Goal: Information Seeking & Learning: Learn about a topic

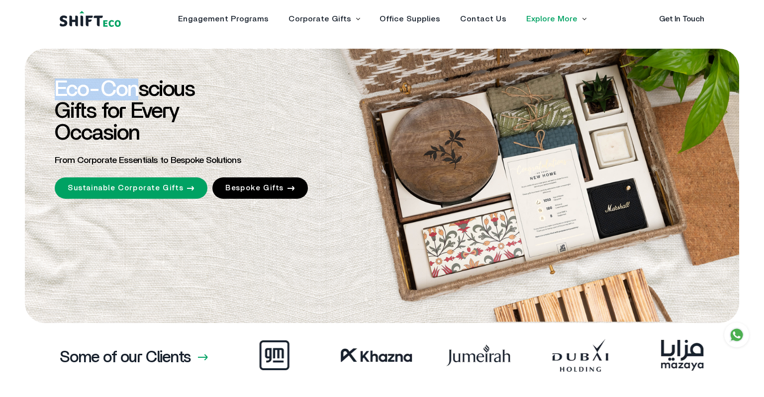
drag, startPoint x: 55, startPoint y: 87, endPoint x: 148, endPoint y: 94, distance: 92.8
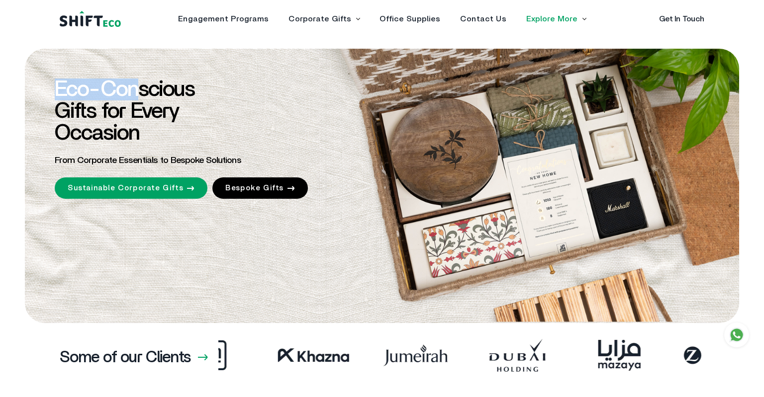
click at [147, 94] on span "Eco-Conscious Gifts for Every Occasion" at bounding box center [125, 112] width 140 height 66
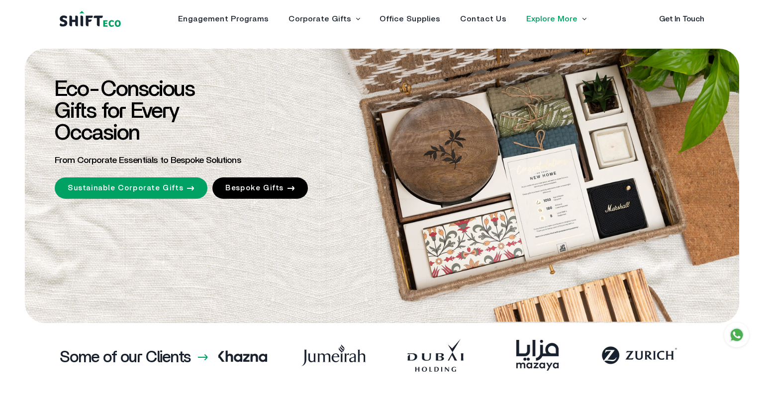
click at [150, 94] on span "Eco-Conscious Gifts for Every Occasion" at bounding box center [125, 112] width 140 height 66
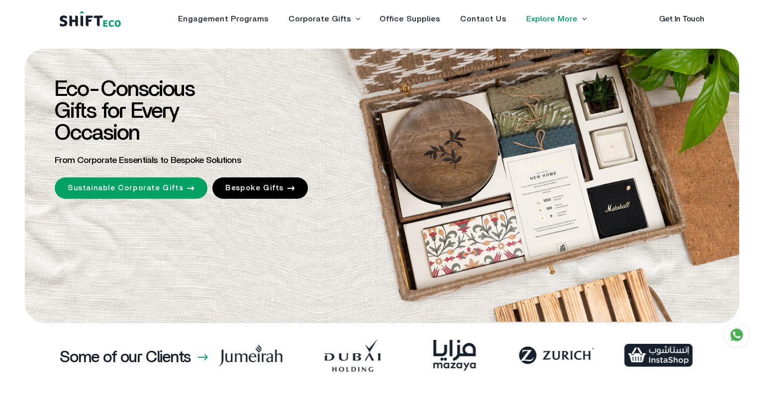
click at [152, 94] on span "Eco-Conscious Gifts for Every Occasion" at bounding box center [125, 112] width 140 height 66
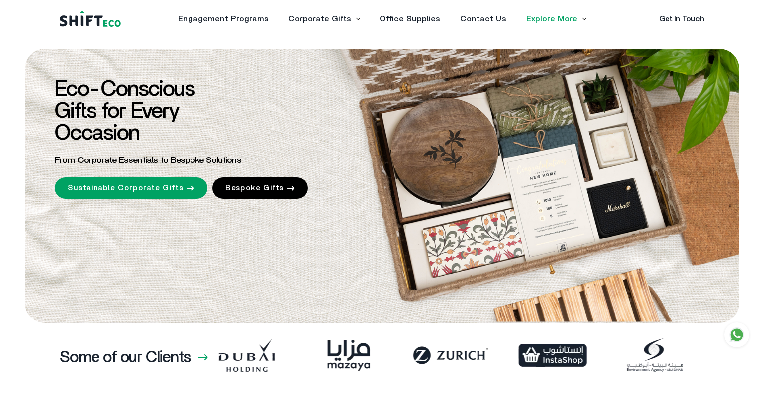
click at [172, 95] on span "Eco-Conscious Gifts for Every Occasion" at bounding box center [125, 112] width 140 height 66
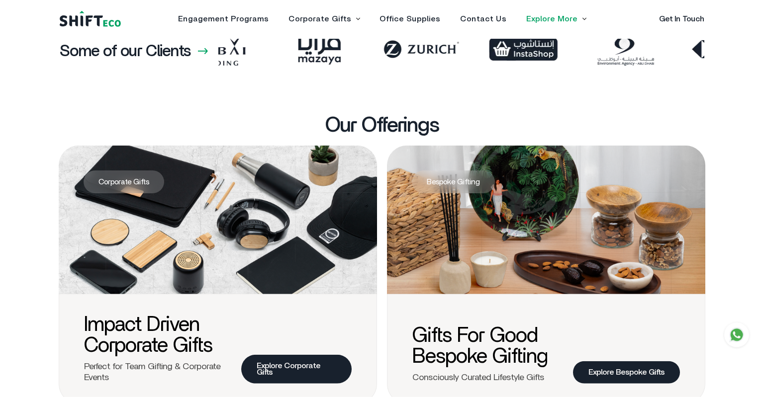
scroll to position [368, 0]
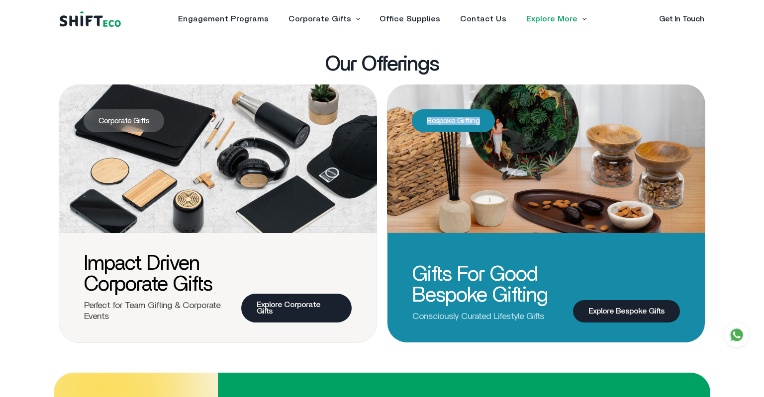
drag, startPoint x: 424, startPoint y: 120, endPoint x: 482, endPoint y: 121, distance: 58.2
click at [482, 121] on span "Bespoke Gifting" at bounding box center [453, 120] width 83 height 23
click at [451, 120] on span "Bespoke Gifting" at bounding box center [453, 120] width 83 height 23
drag, startPoint x: 430, startPoint y: 120, endPoint x: 488, endPoint y: 121, distance: 58.7
click at [488, 121] on span "Bespoke Gifting" at bounding box center [453, 120] width 83 height 23
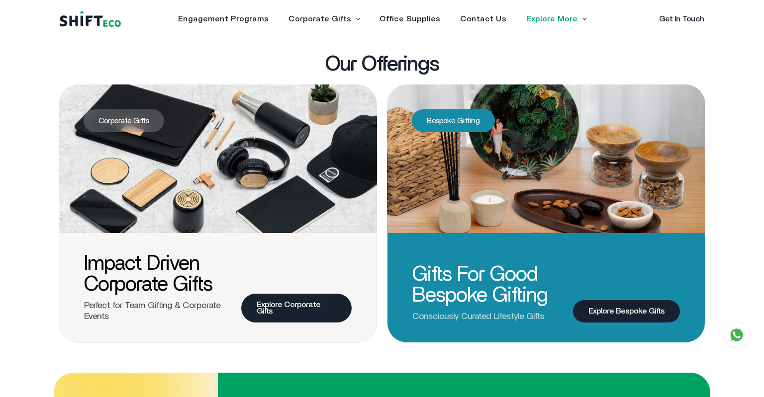
click at [488, 121] on span "Bespoke Gifting" at bounding box center [453, 120] width 83 height 23
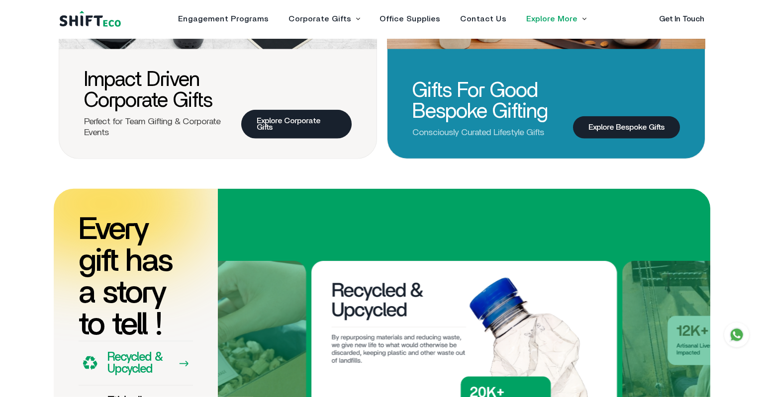
scroll to position [630, 0]
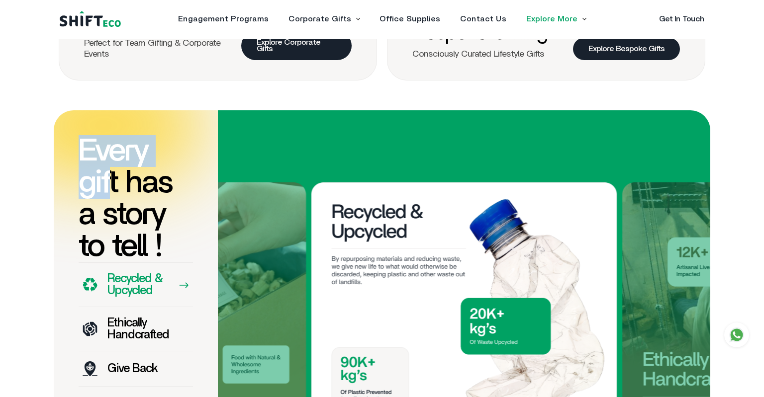
drag, startPoint x: 87, startPoint y: 146, endPoint x: 122, endPoint y: 187, distance: 53.9
click at [115, 185] on h1 "Every gift has a story to tell !" at bounding box center [136, 198] width 114 height 127
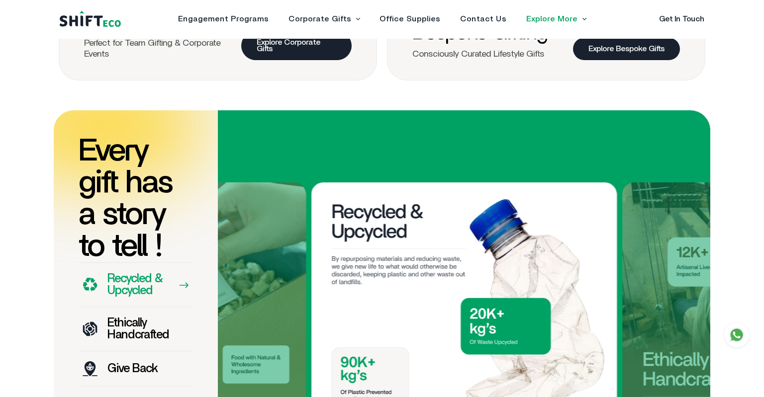
click at [133, 188] on h1 "Every gift has a story to tell !" at bounding box center [136, 198] width 114 height 127
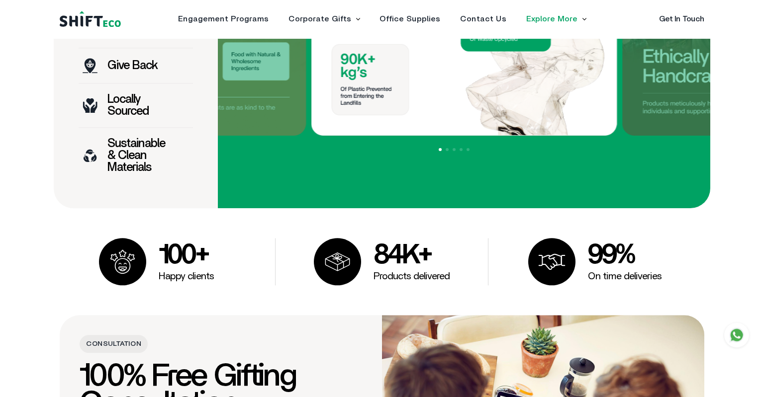
scroll to position [945, 0]
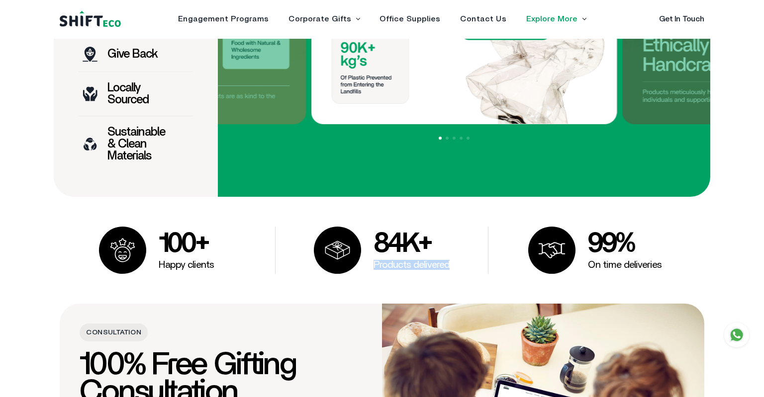
drag, startPoint x: 372, startPoint y: 262, endPoint x: 456, endPoint y: 264, distance: 84.6
click at [456, 264] on div "84K+ Products delivered" at bounding box center [382, 250] width 213 height 47
drag, startPoint x: 587, startPoint y: 263, endPoint x: 677, endPoint y: 263, distance: 90.5
click at [677, 263] on div "99% On time deliveries" at bounding box center [594, 250] width 213 height 47
click at [743, 266] on section "100+ Happy clients 84K+ Products delivered 99% On time deliveries" at bounding box center [382, 250] width 764 height 47
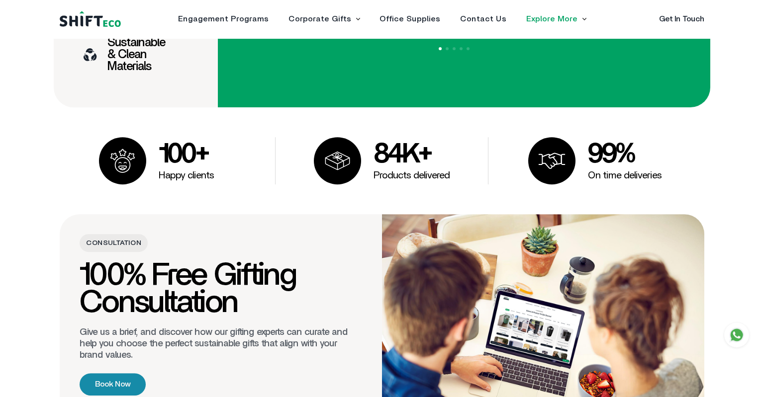
scroll to position [1156, 0]
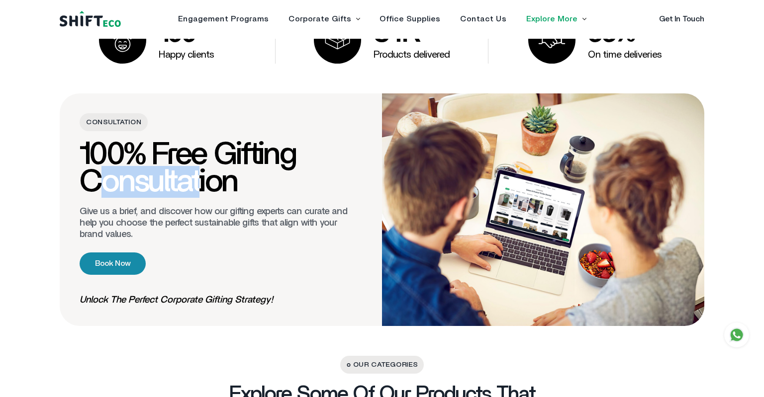
drag, startPoint x: 91, startPoint y: 181, endPoint x: 222, endPoint y: 180, distance: 130.8
click at [218, 180] on h4 "100% Free Gifting Consultation" at bounding box center [221, 168] width 283 height 55
click at [234, 181] on h4 "100% Free Gifting Consultation" at bounding box center [221, 168] width 283 height 55
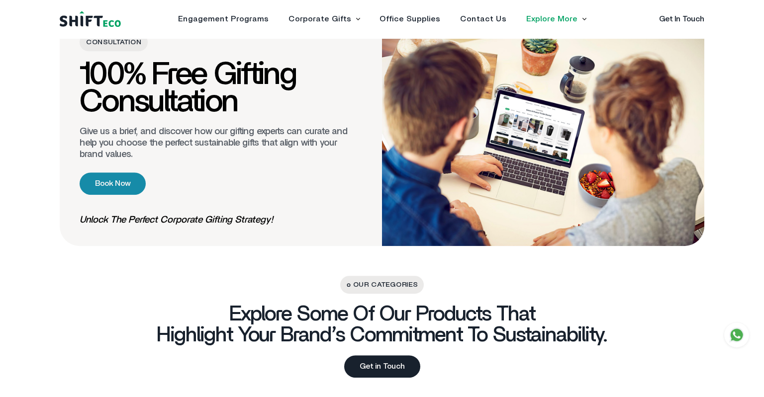
scroll to position [1313, 0]
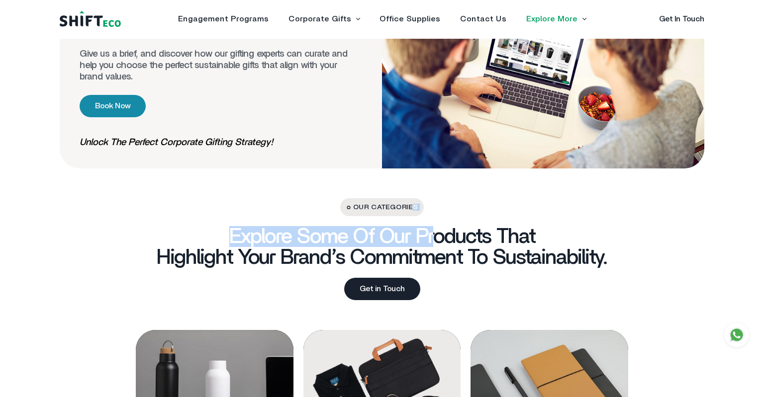
drag, startPoint x: 389, startPoint y: 205, endPoint x: 439, endPoint y: 208, distance: 49.3
click at [439, 208] on div "Our Categories Explore some of our products that highlight your brand’s commitm…" at bounding box center [382, 249] width 645 height 102
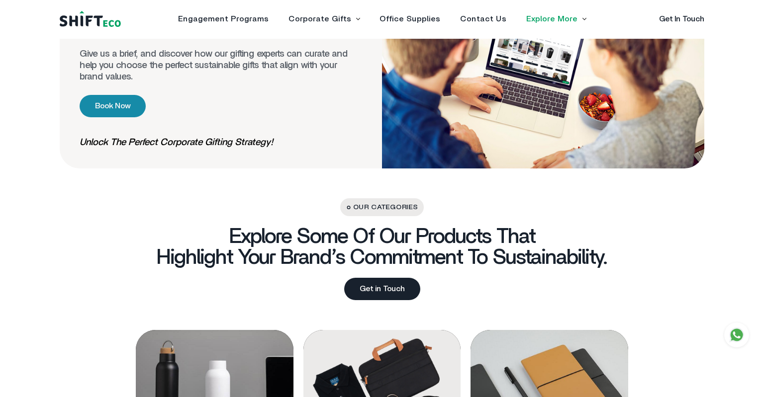
click at [492, 213] on div "Our Categories Explore some of our products that highlight your brand’s commitm…" at bounding box center [382, 249] width 645 height 102
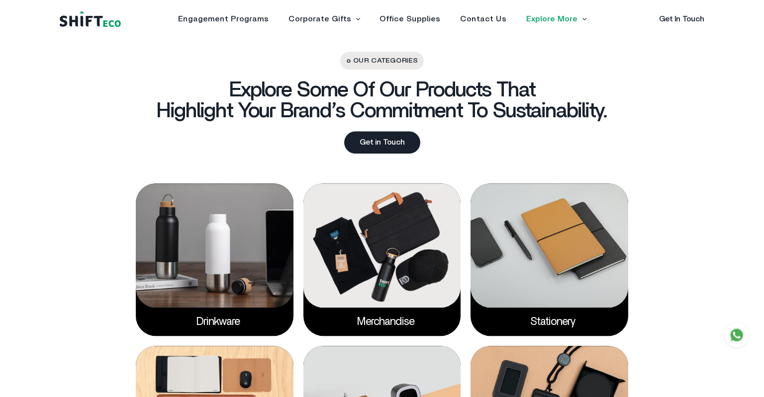
scroll to position [1470, 0]
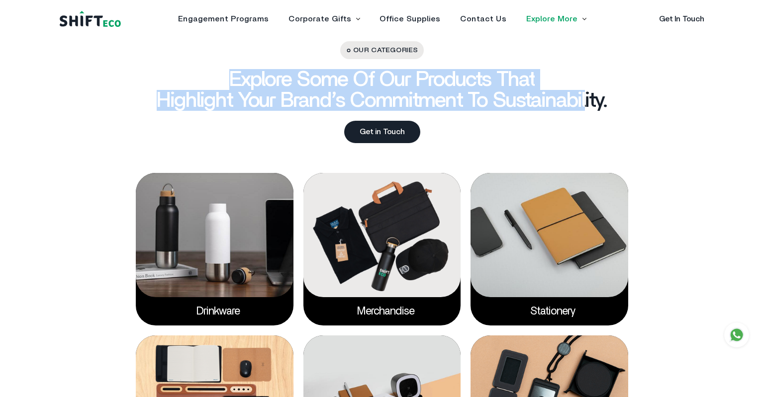
drag, startPoint x: 218, startPoint y: 79, endPoint x: 684, endPoint y: 112, distance: 467.3
click at [596, 92] on h3 "Explore some of our products that highlight your brand’s commitment to sustaina…" at bounding box center [382, 90] width 451 height 42
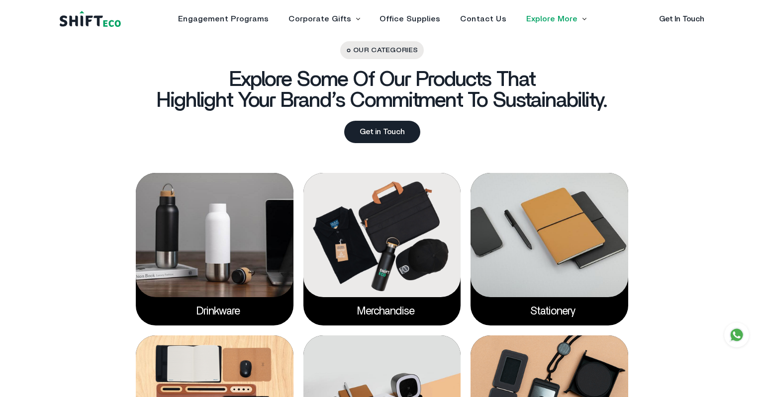
click at [685, 112] on div "Our Categories Explore some of our products that highlight your brand’s commitm…" at bounding box center [382, 92] width 645 height 102
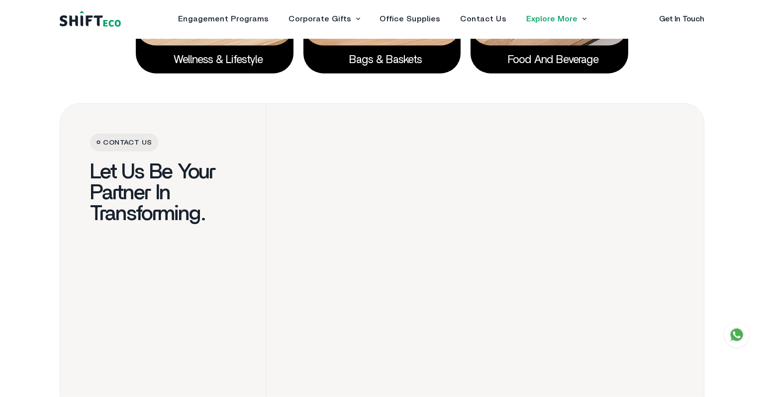
scroll to position [2048, 0]
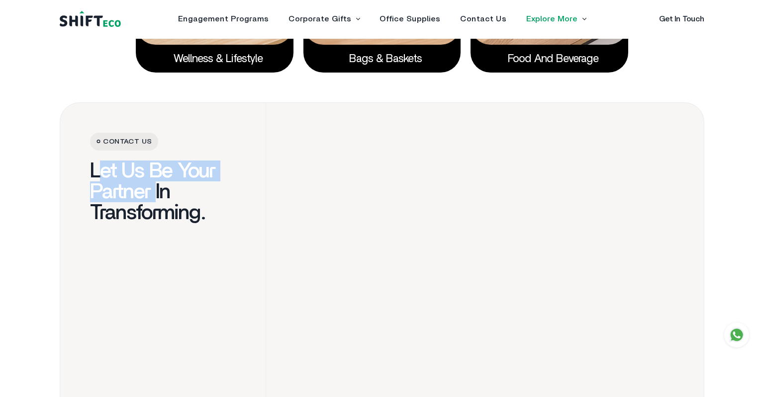
drag, startPoint x: 96, startPoint y: 172, endPoint x: 178, endPoint y: 192, distance: 83.5
click at [176, 192] on h3 "Let Us Be Your Partner In Transforming." at bounding box center [163, 192] width 146 height 63
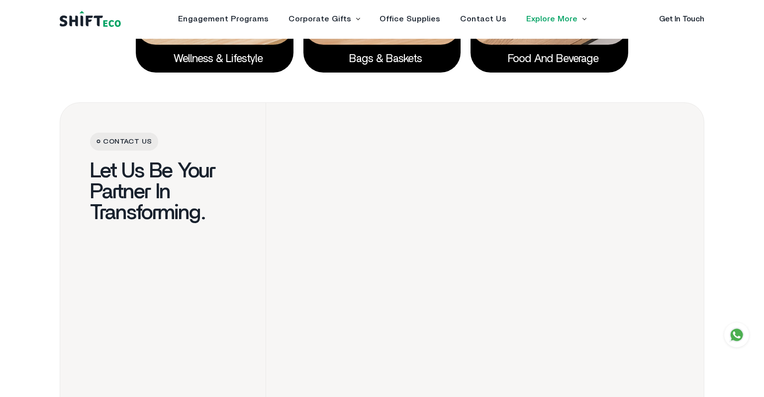
click at [211, 198] on h3 "Let Us Be Your Partner In Transforming." at bounding box center [163, 192] width 146 height 63
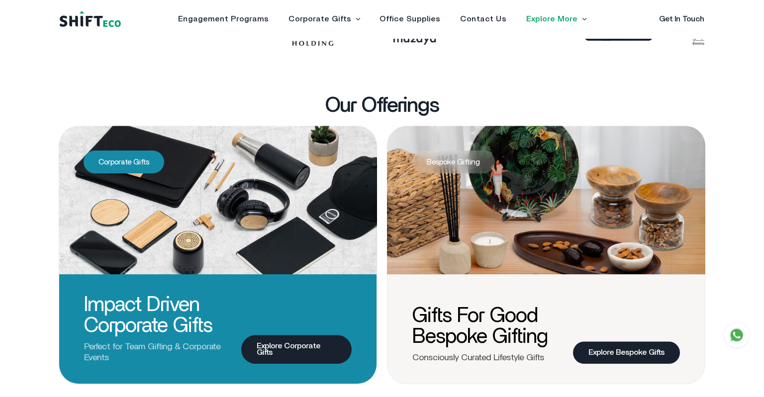
scroll to position [368, 0]
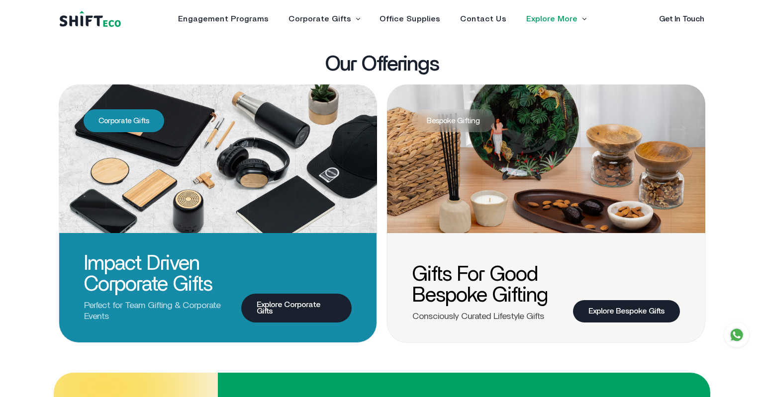
click at [266, 305] on link "Explore Corporate Gifts" at bounding box center [296, 308] width 110 height 29
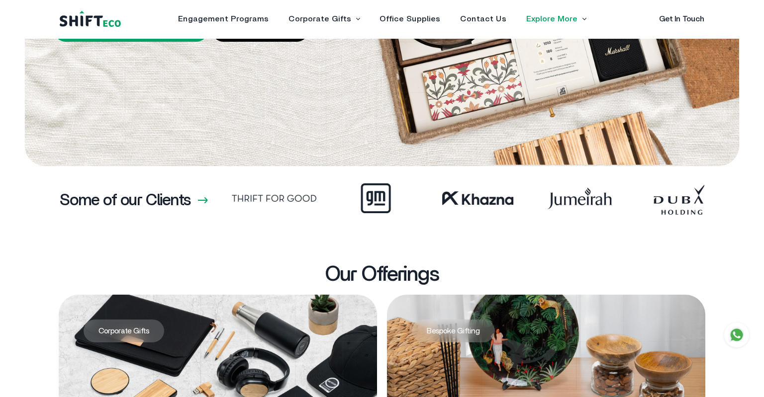
scroll to position [157, 0]
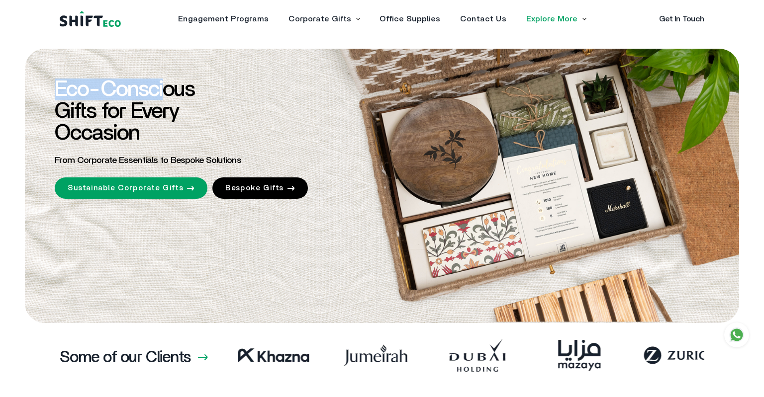
drag, startPoint x: 57, startPoint y: 89, endPoint x: 176, endPoint y: 92, distance: 119.4
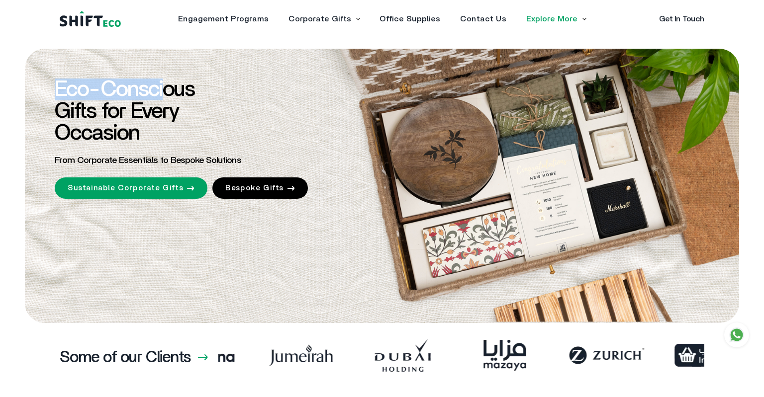
click at [174, 92] on span "Eco-Conscious Gifts for Every Occasion" at bounding box center [125, 112] width 140 height 66
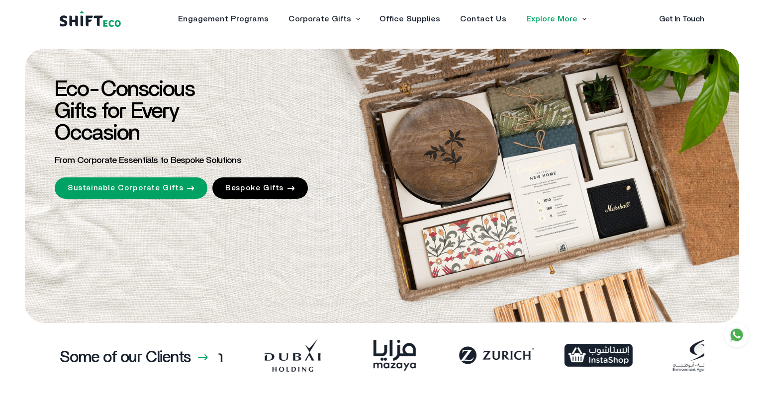
click at [186, 93] on span "Eco-Conscious Gifts for Every Occasion" at bounding box center [125, 112] width 140 height 66
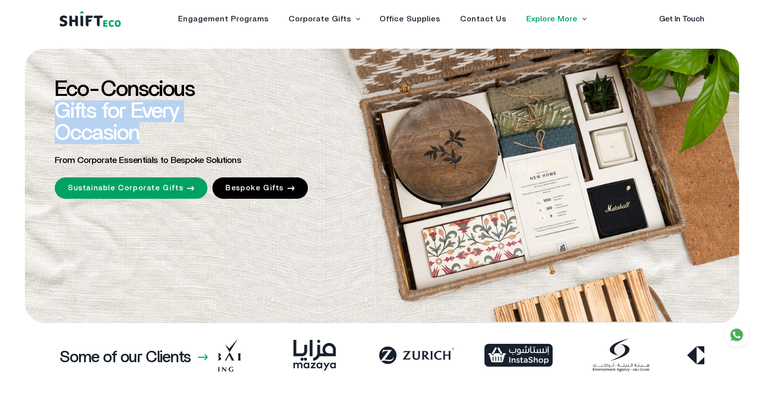
drag, startPoint x: 253, startPoint y: 144, endPoint x: 268, endPoint y: 144, distance: 14.9
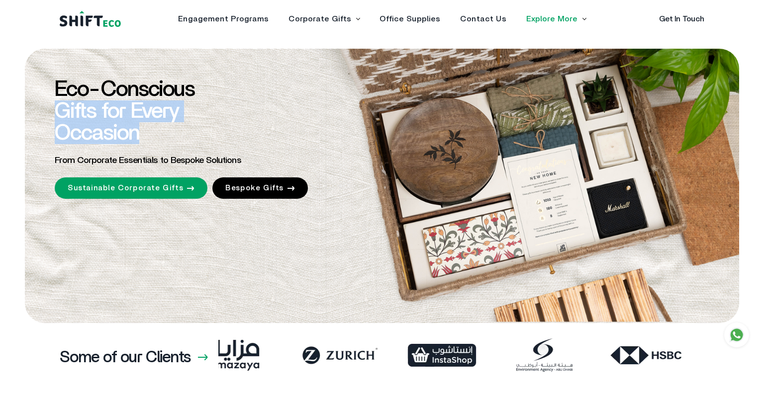
click at [268, 144] on div "Eco-Conscious Gifts for Every Occasion From Corporate Essentials to Bespoke Sol…" at bounding box center [234, 139] width 359 height 120
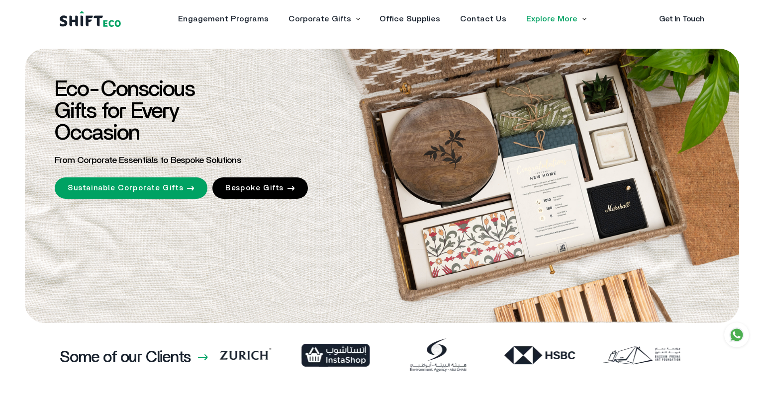
click at [268, 142] on div "Eco-Conscious Gifts for Every Occasion From Corporate Essentials to Bespoke Sol…" at bounding box center [234, 139] width 359 height 120
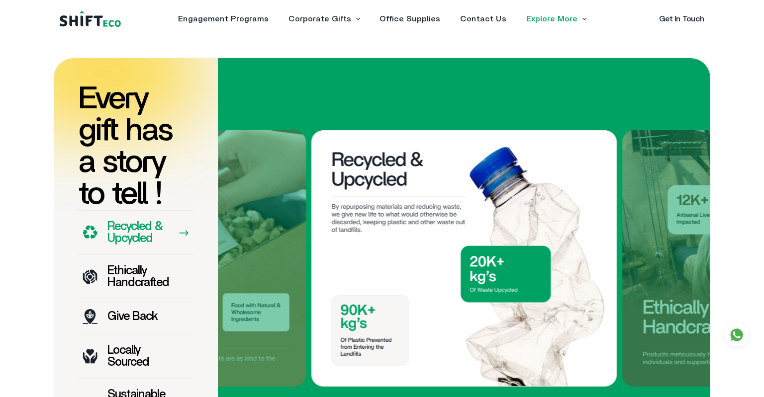
scroll to position [765, 0]
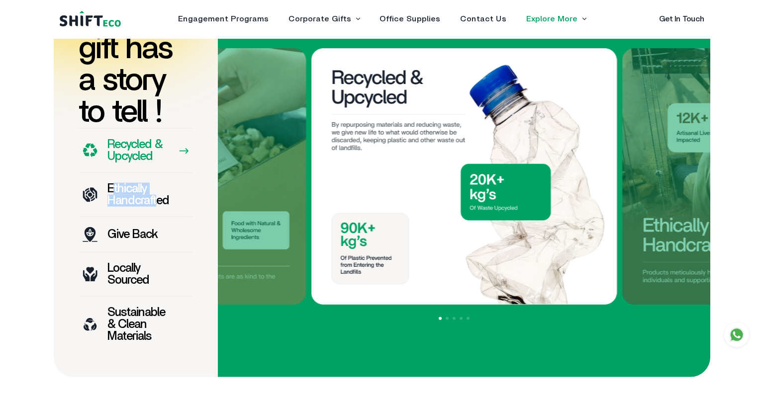
drag, startPoint x: 112, startPoint y: 188, endPoint x: 160, endPoint y: 198, distance: 49.0
click at [160, 198] on p "Ethically Handcrafted" at bounding box center [138, 195] width 62 height 24
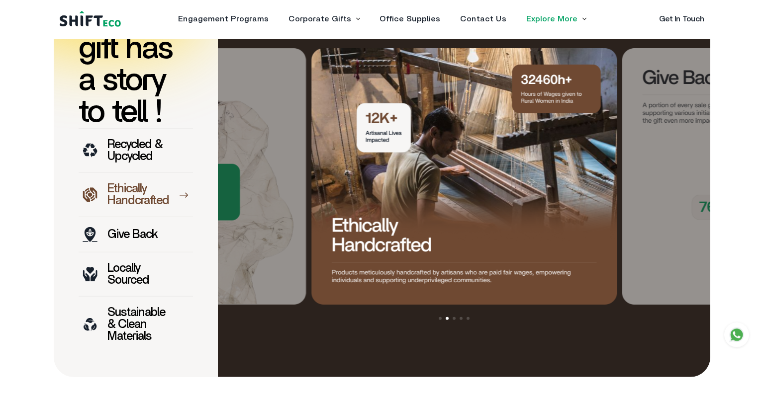
click at [136, 233] on p "Give Back" at bounding box center [132, 235] width 50 height 12
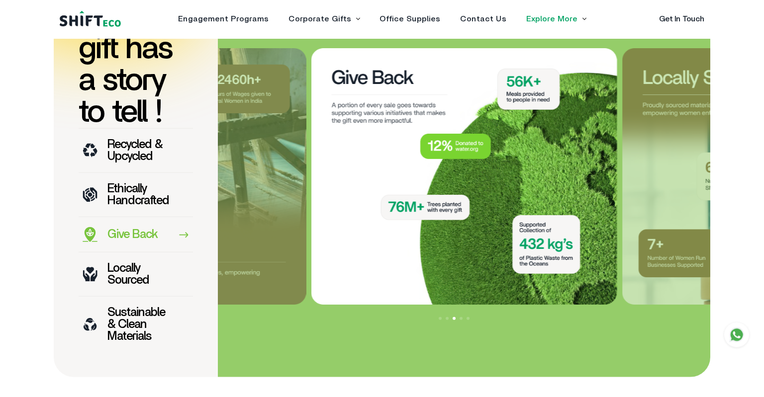
click at [134, 267] on p "Locally Sourced" at bounding box center [138, 275] width 62 height 24
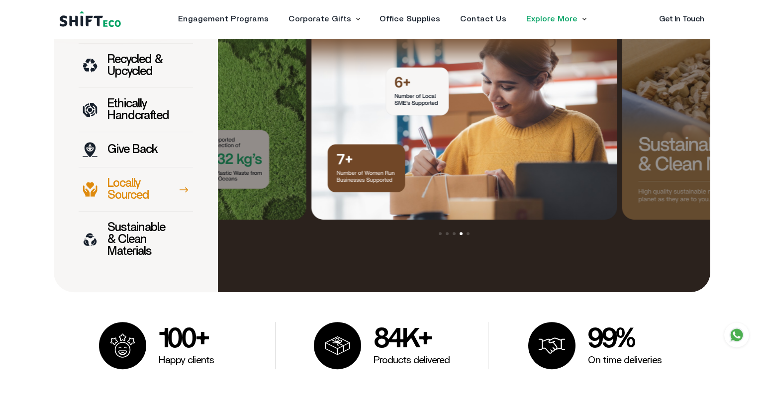
scroll to position [869, 0]
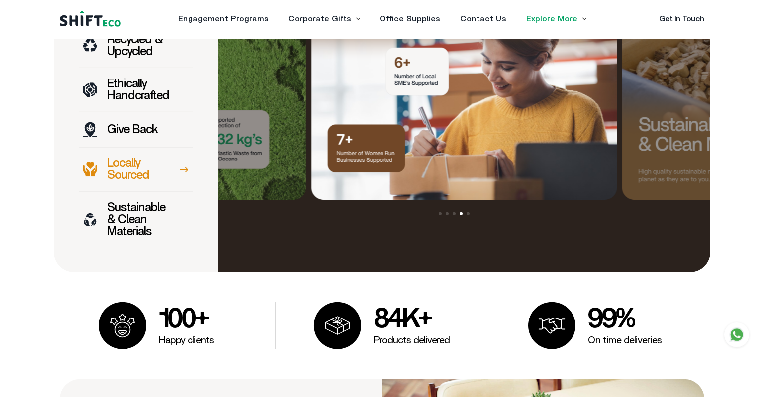
click at [112, 224] on p "Sustainable & Clean Materials" at bounding box center [138, 220] width 62 height 36
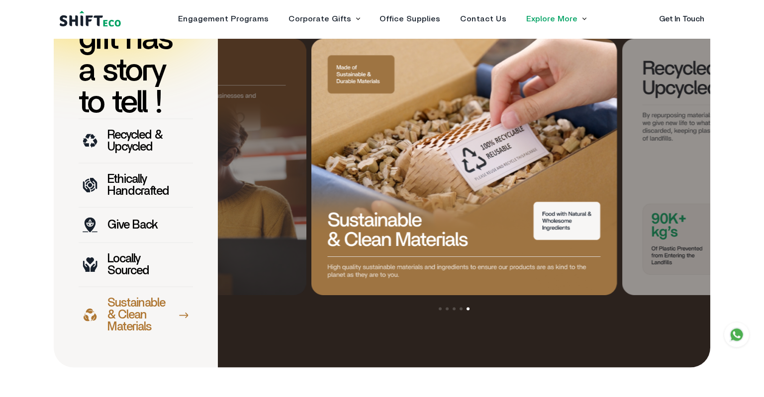
scroll to position [712, 0]
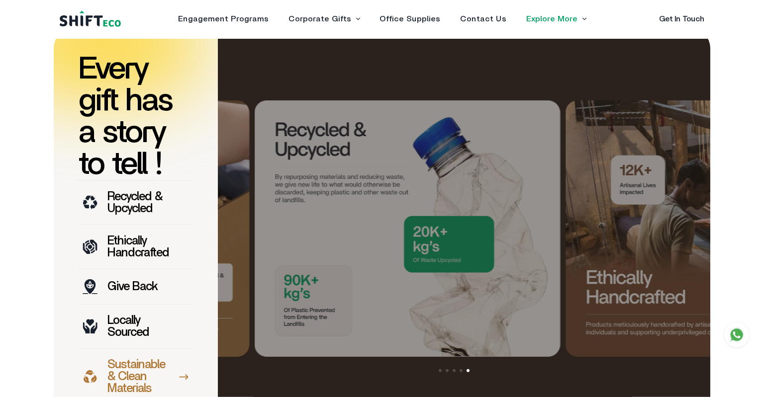
drag, startPoint x: 636, startPoint y: 206, endPoint x: 286, endPoint y: 215, distance: 350.3
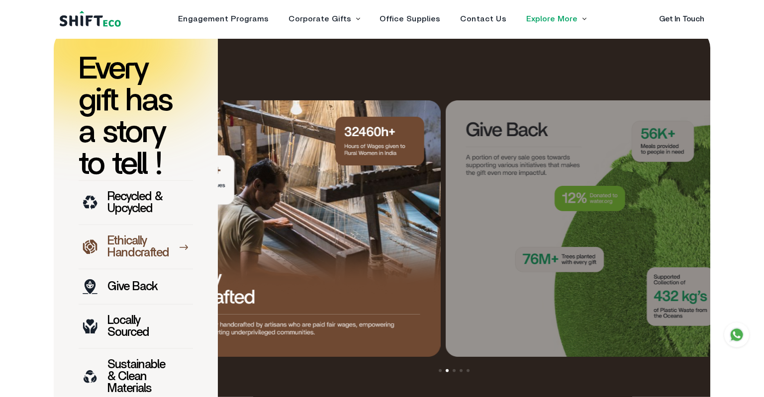
drag, startPoint x: 598, startPoint y: 203, endPoint x: 406, endPoint y: 209, distance: 192.1
click at [407, 209] on img at bounding box center [288, 228] width 306 height 257
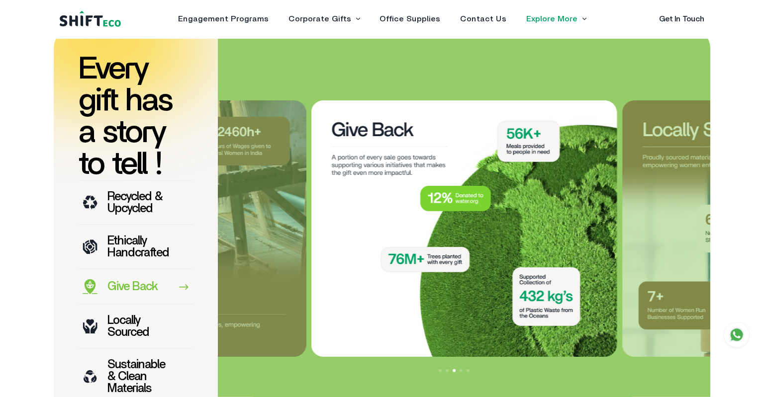
drag, startPoint x: 588, startPoint y: 206, endPoint x: 376, endPoint y: 207, distance: 212.4
click at [377, 207] on img at bounding box center [464, 228] width 306 height 257
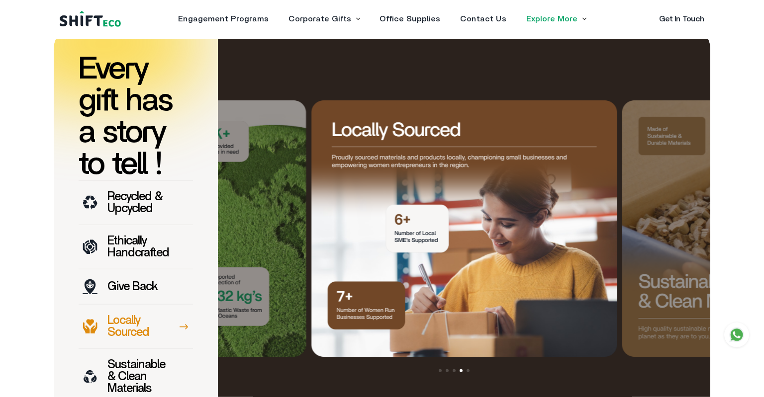
drag, startPoint x: 549, startPoint y: 199, endPoint x: 365, endPoint y: 202, distance: 184.1
click at [383, 203] on img at bounding box center [464, 228] width 306 height 257
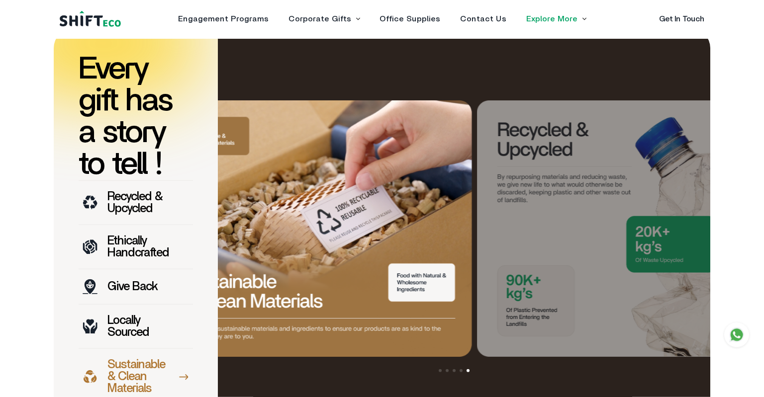
drag, startPoint x: 435, startPoint y: 207, endPoint x: 367, endPoint y: 206, distance: 67.7
click at [386, 207] on img at bounding box center [319, 228] width 306 height 257
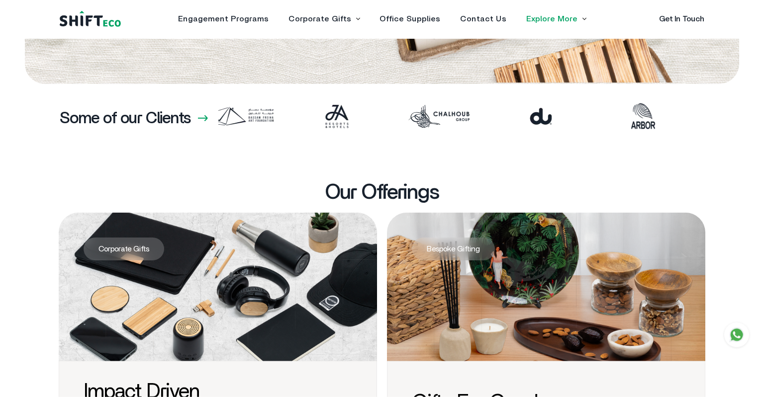
scroll to position [450, 0]
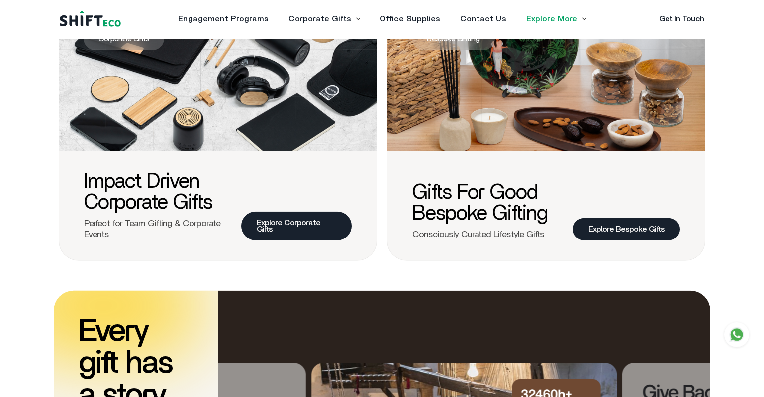
click at [725, 197] on section "Our Offerings Corporate Gifts Impact Driven Corporate Gifts Perfect for Team Gi…" at bounding box center [382, 116] width 764 height 289
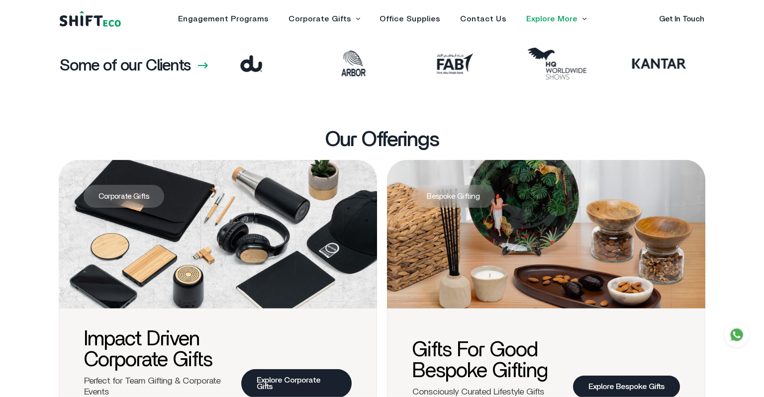
scroll to position [397, 0]
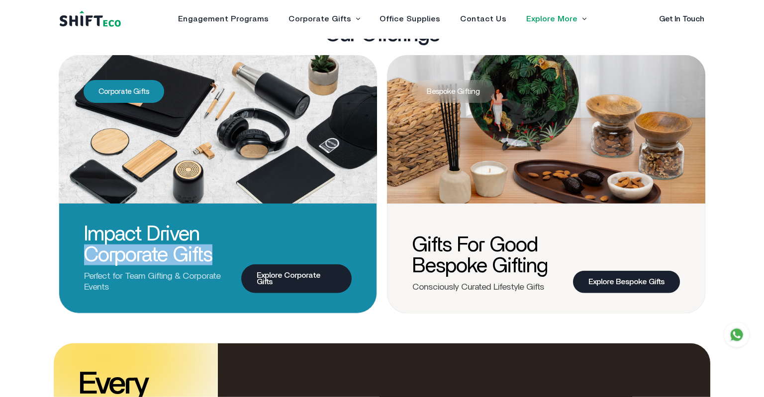
drag, startPoint x: 79, startPoint y: 255, endPoint x: 220, endPoint y: 250, distance: 141.3
click at [220, 250] on div "Impact Driven Corporate Gifts Perfect for Team Gifting & Corporate Events Explo…" at bounding box center [218, 249] width 318 height 129
copy h3 "Corporate Gifts"
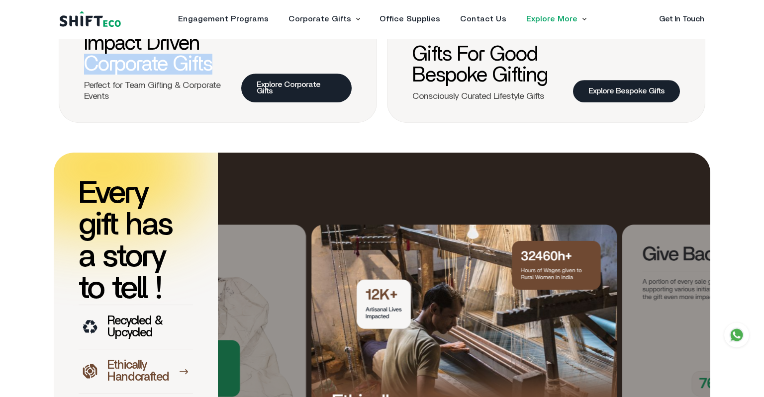
scroll to position [660, 0]
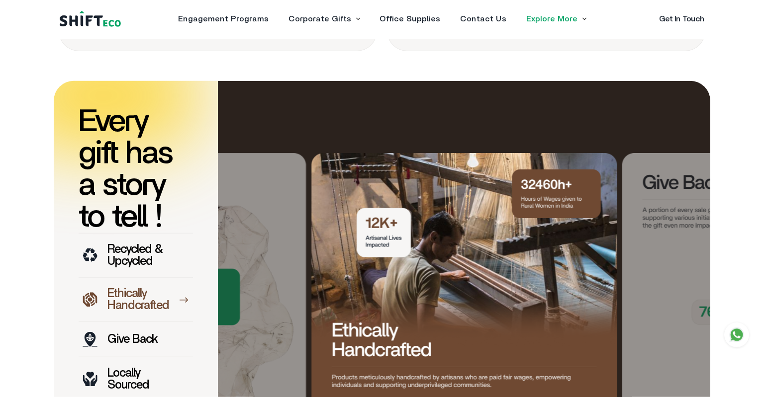
click at [0, 246] on section "Every gift has a story to tell ! Recycled & Upcycled Ethically Handcrafted Give…" at bounding box center [382, 281] width 764 height 401
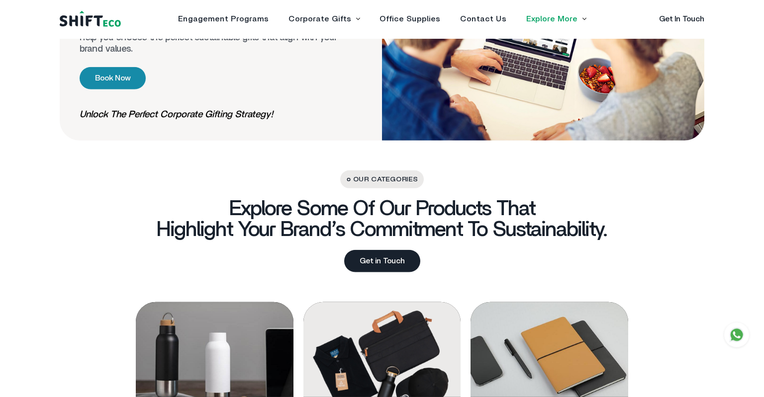
scroll to position [1343, 0]
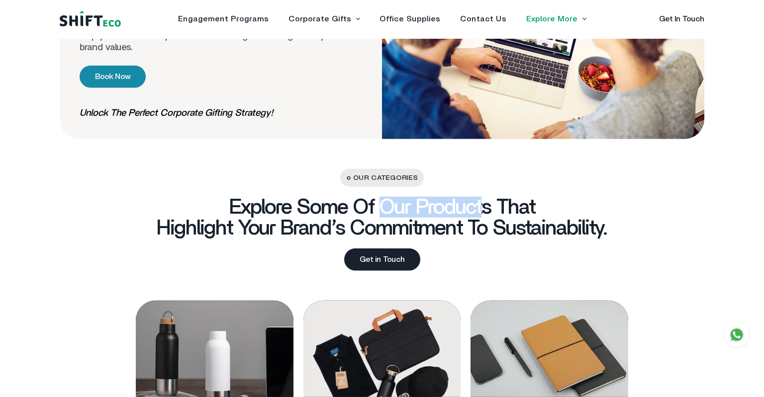
drag, startPoint x: 383, startPoint y: 203, endPoint x: 494, endPoint y: 201, distance: 110.9
click at [494, 201] on h3 "Explore some of our products that highlight your brand’s commitment to sustaina…" at bounding box center [382, 218] width 451 height 42
copy h3 "our product"
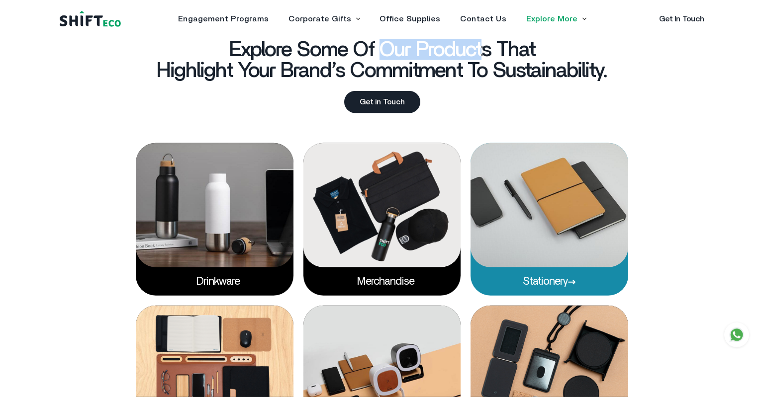
click at [559, 223] on img at bounding box center [550, 205] width 158 height 124
click at [545, 278] on link "Stationery" at bounding box center [549, 281] width 53 height 11
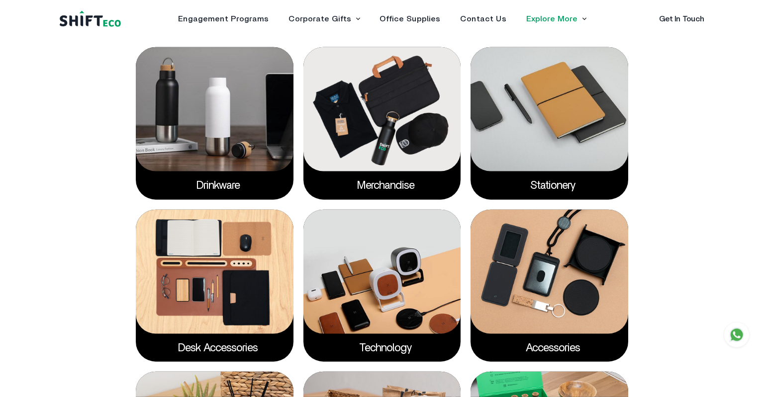
scroll to position [1605, 0]
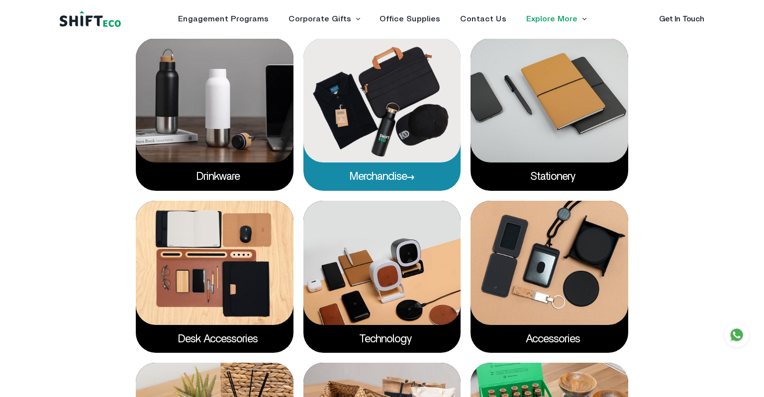
click at [393, 179] on link "Merchandise" at bounding box center [382, 176] width 65 height 11
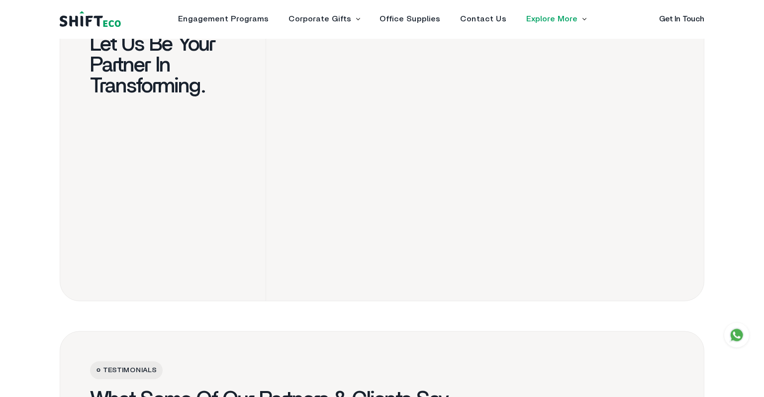
scroll to position [2041, 0]
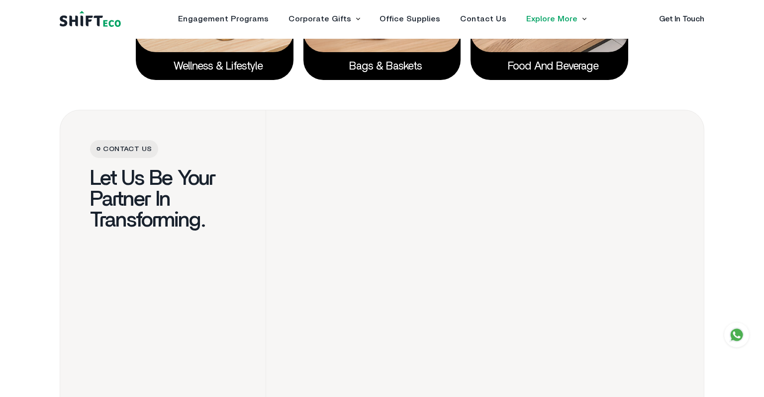
drag, startPoint x: 141, startPoint y: 147, endPoint x: 154, endPoint y: 148, distance: 12.9
click at [154, 148] on span "Contact us" at bounding box center [124, 149] width 68 height 18
copy span "Contact us"
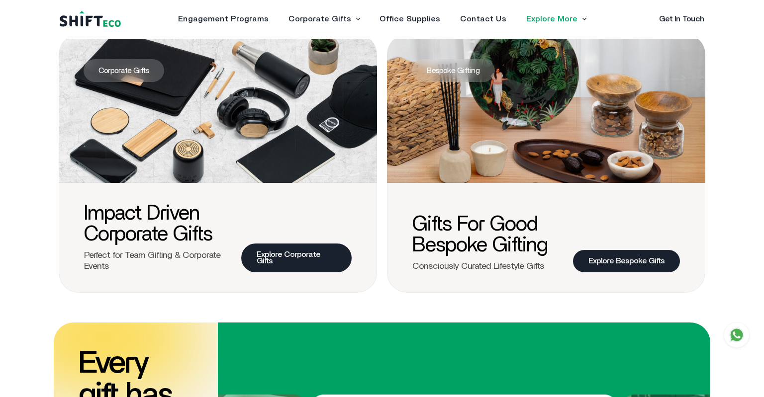
scroll to position [0, 0]
